Goal: Information Seeking & Learning: Find specific page/section

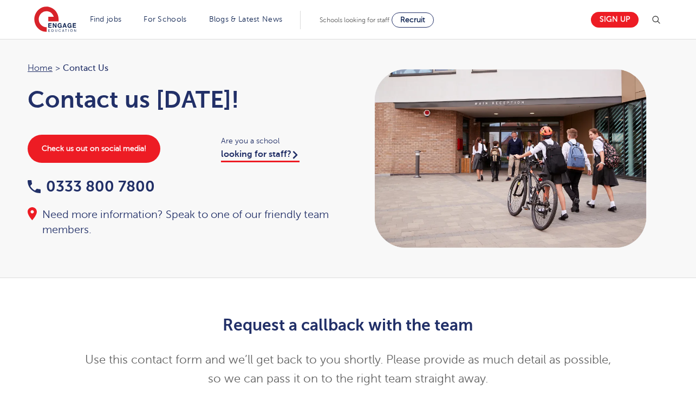
click at [658, 24] on img at bounding box center [655, 20] width 13 height 13
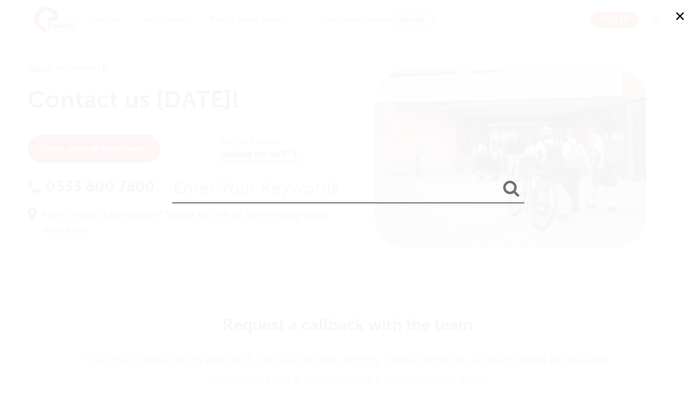
click at [395, 191] on input "search" at bounding box center [348, 185] width 352 height 35
type input "sick"
click at [498, 179] on button "submit" at bounding box center [511, 189] width 26 height 20
click at [112, 147] on div "✕ sick" at bounding box center [348, 198] width 696 height 396
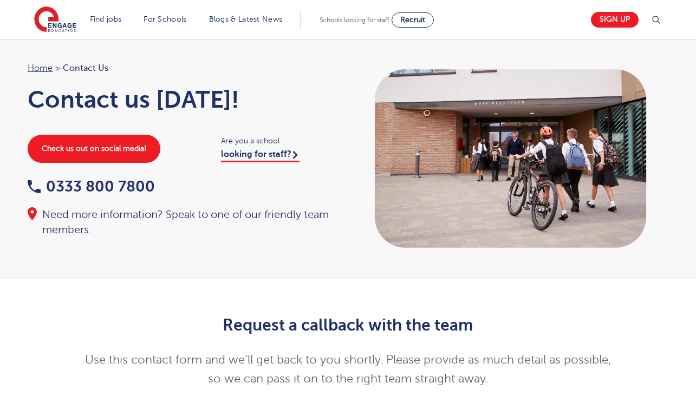
click at [658, 20] on img at bounding box center [655, 20] width 13 height 13
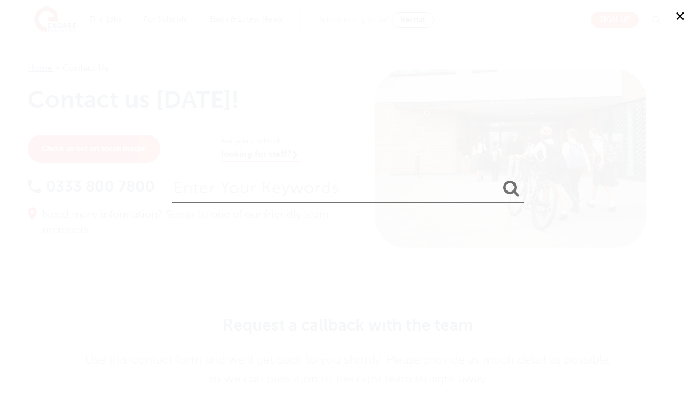
click at [434, 202] on input "search" at bounding box center [348, 185] width 352 height 35
type input "employee handbook"
click at [498, 179] on button "submit" at bounding box center [511, 189] width 26 height 20
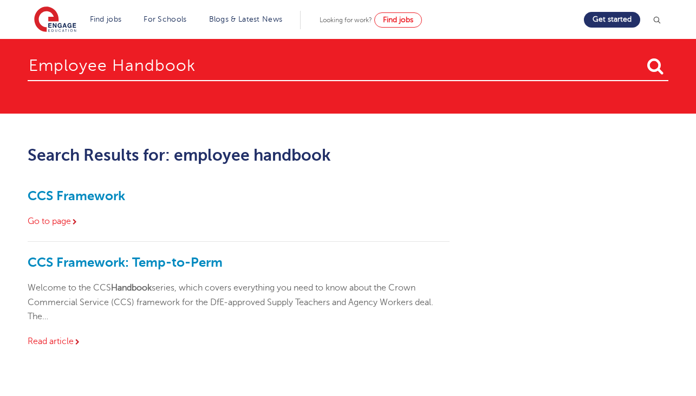
scroll to position [11, 0]
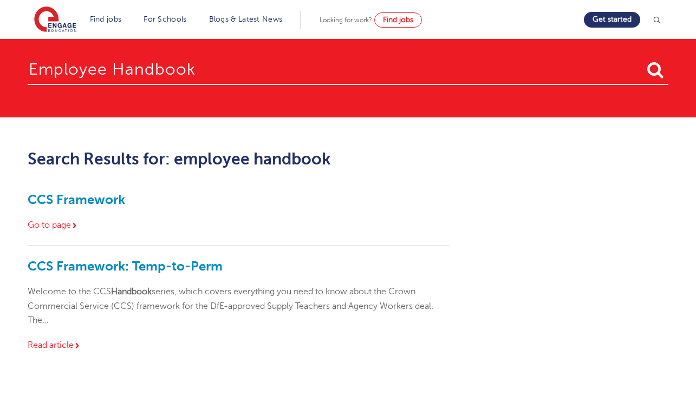
click at [74, 71] on input "employee handbook" at bounding box center [348, 67] width 640 height 35
type input "handbook"
click at [642, 61] on button "submit" at bounding box center [655, 71] width 26 height 20
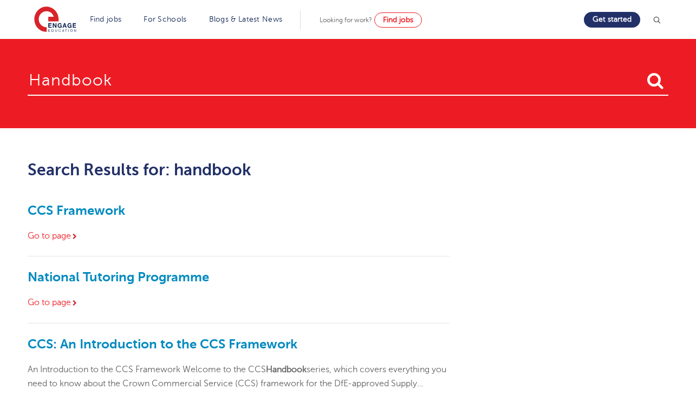
click at [37, 82] on input "handbook" at bounding box center [348, 78] width 640 height 35
type input "employee"
click at [642, 71] on button "submit" at bounding box center [655, 81] width 26 height 20
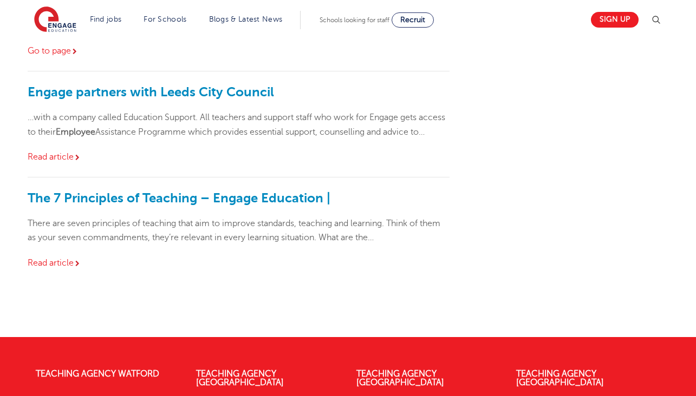
scroll to position [885, 0]
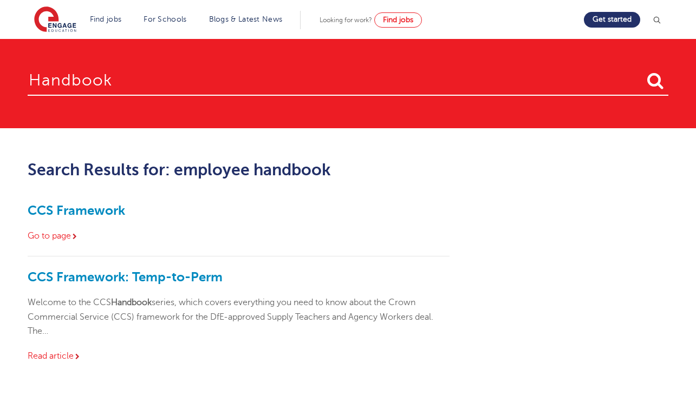
scroll to position [11, 0]
